Goal: Task Accomplishment & Management: Manage account settings

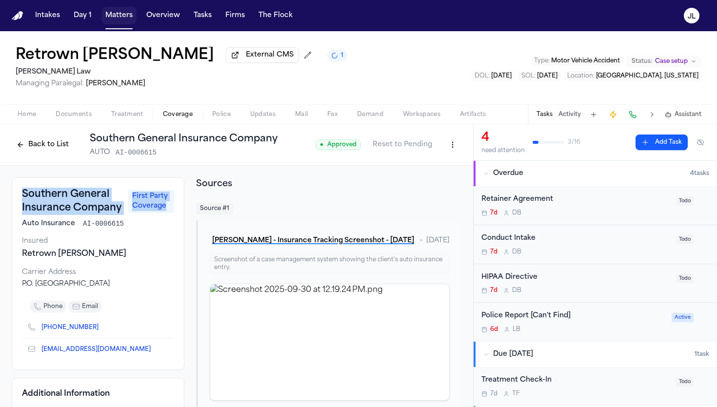
scroll to position [51, 0]
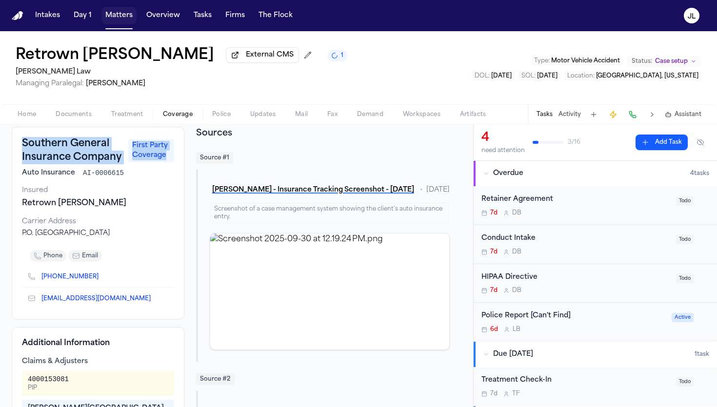
click at [104, 11] on button "Matters" at bounding box center [118, 16] width 35 height 18
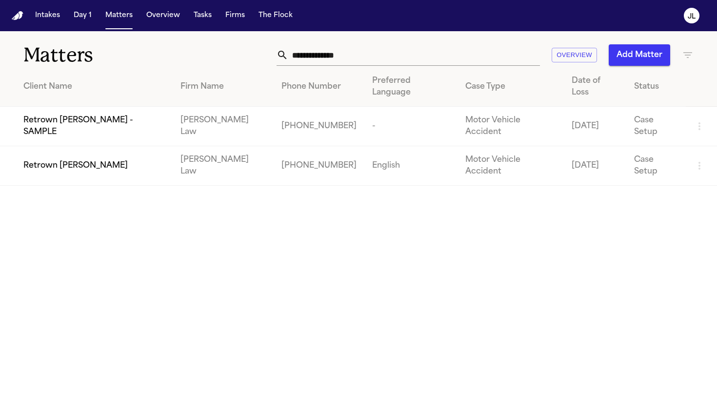
click at [364, 71] on th "Preferred Language" at bounding box center [410, 87] width 93 height 40
drag, startPoint x: 355, startPoint y: 64, endPoint x: 278, endPoint y: 49, distance: 78.4
click at [278, 50] on div "**********" at bounding box center [408, 54] width 263 height 21
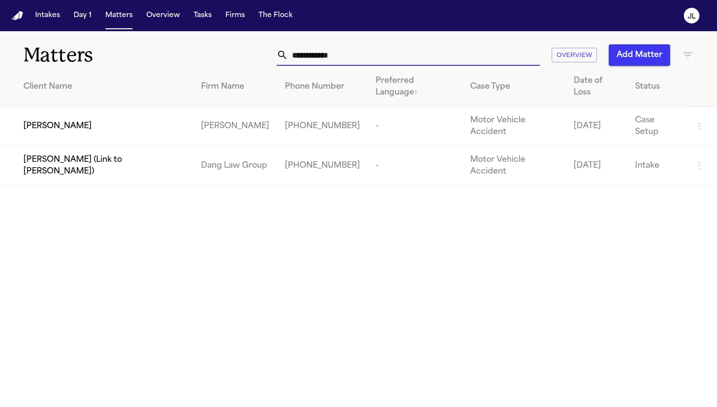
type input "**********"
click at [32, 107] on td "[PERSON_NAME]" at bounding box center [96, 127] width 193 height 40
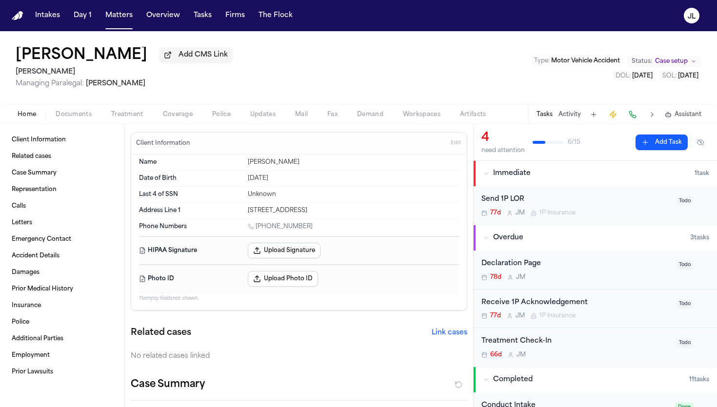
click at [180, 119] on span "Coverage" at bounding box center [178, 115] width 30 height 8
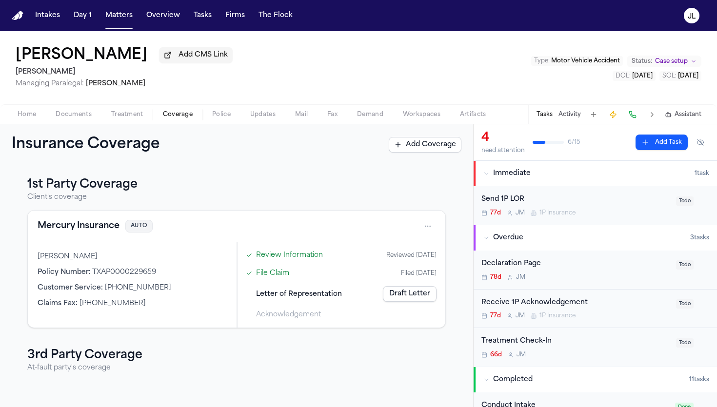
scroll to position [60, 0]
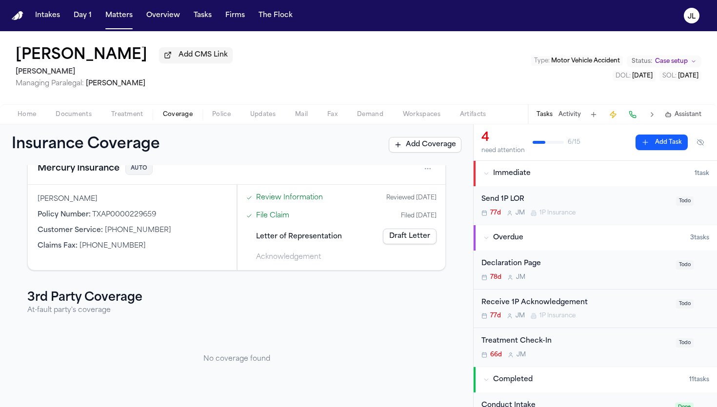
click at [423, 230] on link "Draft Letter" at bounding box center [410, 237] width 54 height 16
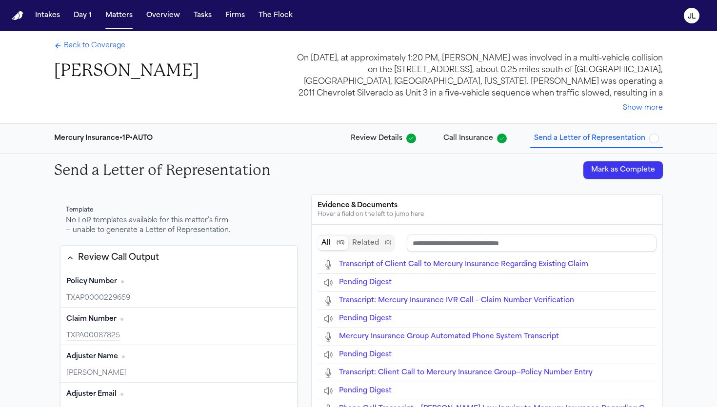
click at [631, 170] on button "Mark as Complete" at bounding box center [623, 170] width 80 height 18
click at [111, 45] on span "Back to Coverage" at bounding box center [94, 46] width 61 height 10
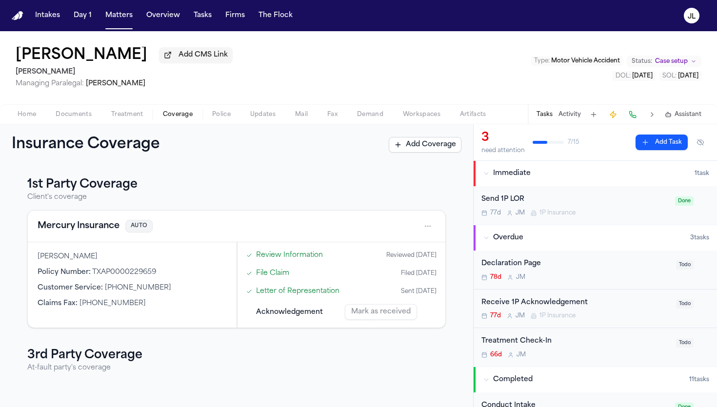
click at [34, 119] on span "Home" at bounding box center [27, 115] width 19 height 8
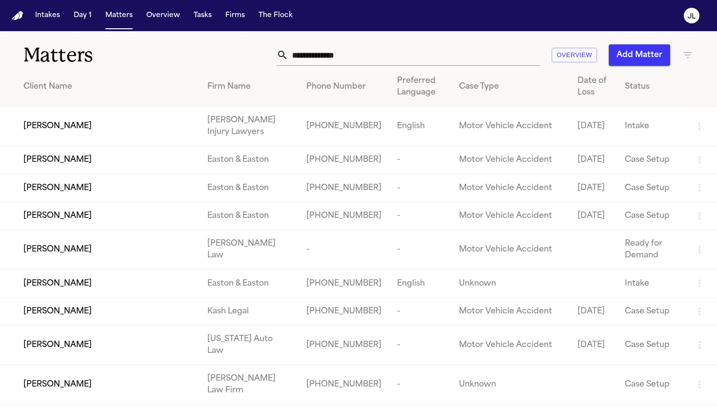
click at [200, 24] on nav "Intakes Day 1 Matters Overview Tasks Firms The [PERSON_NAME]" at bounding box center [358, 15] width 717 height 31
click at [200, 19] on button "Tasks" at bounding box center [203, 16] width 26 height 18
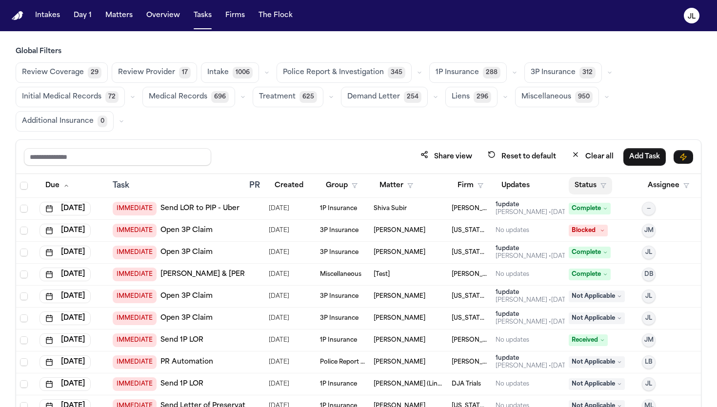
click at [590, 190] on button "Status" at bounding box center [590, 186] width 43 height 18
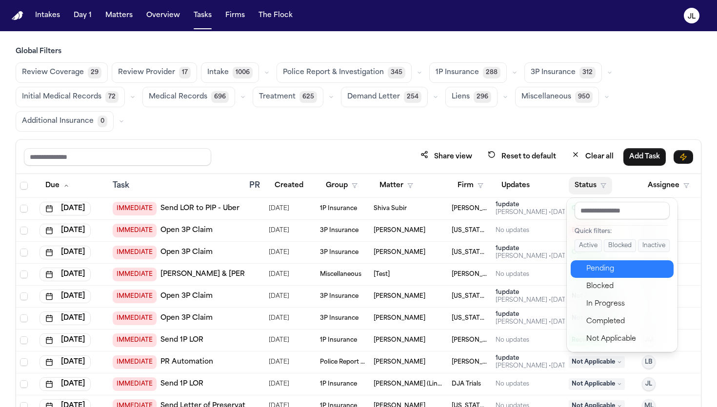
click at [602, 275] on button "Pending" at bounding box center [622, 269] width 103 height 18
